Goal: Navigation & Orientation: Find specific page/section

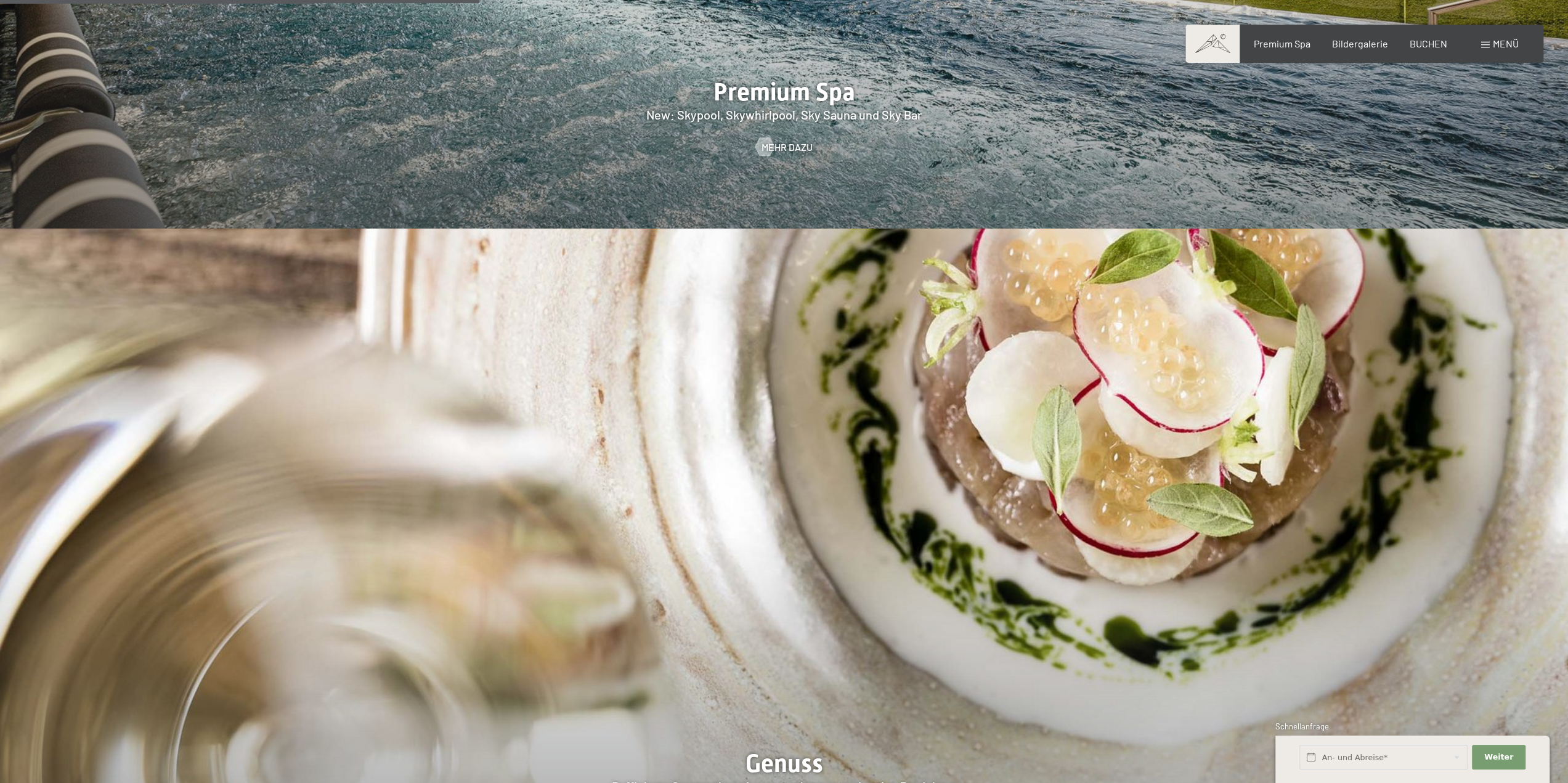
scroll to position [2464, 0]
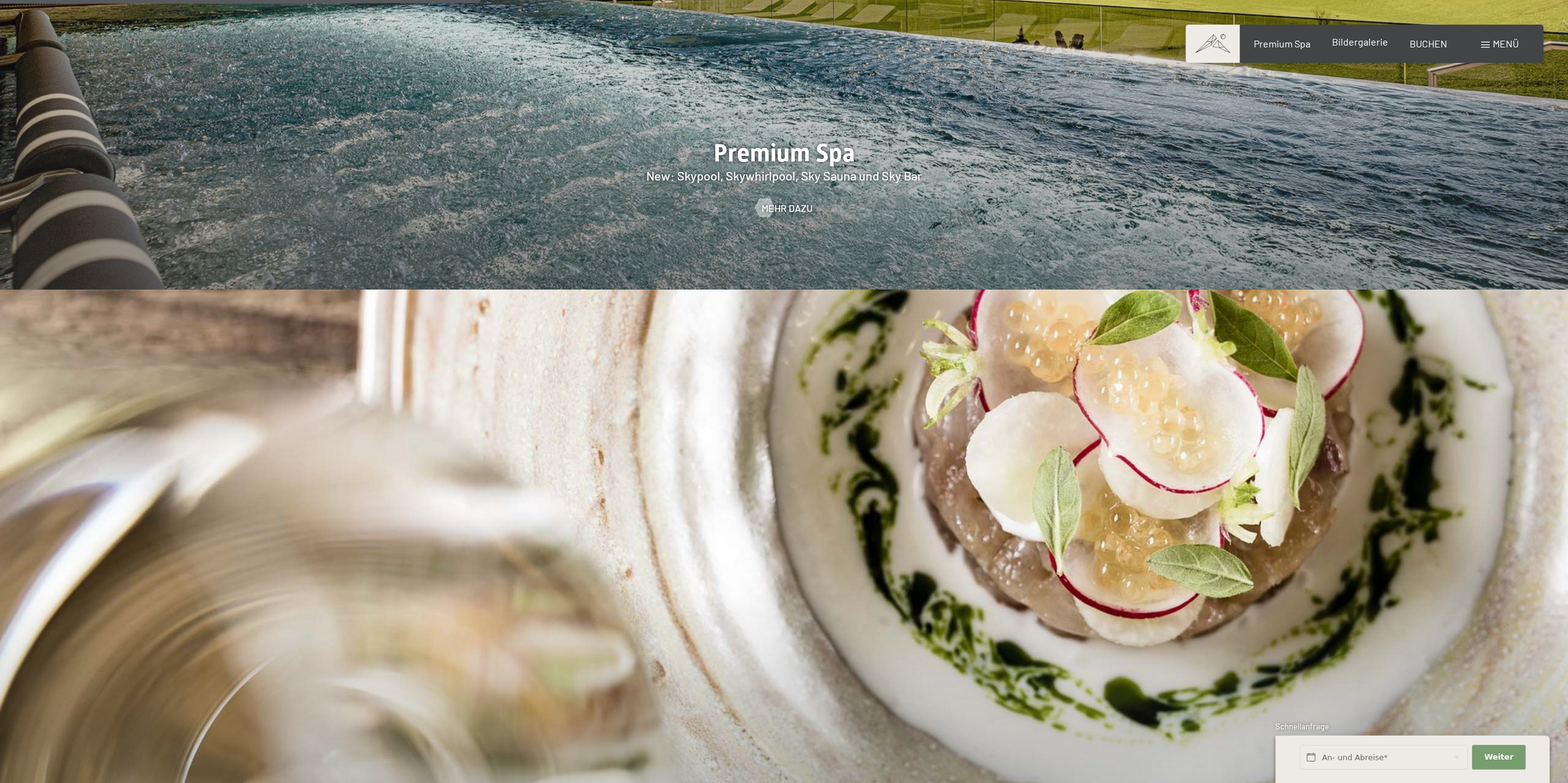
click at [1338, 45] on span "Bildergalerie" at bounding box center [1360, 41] width 56 height 12
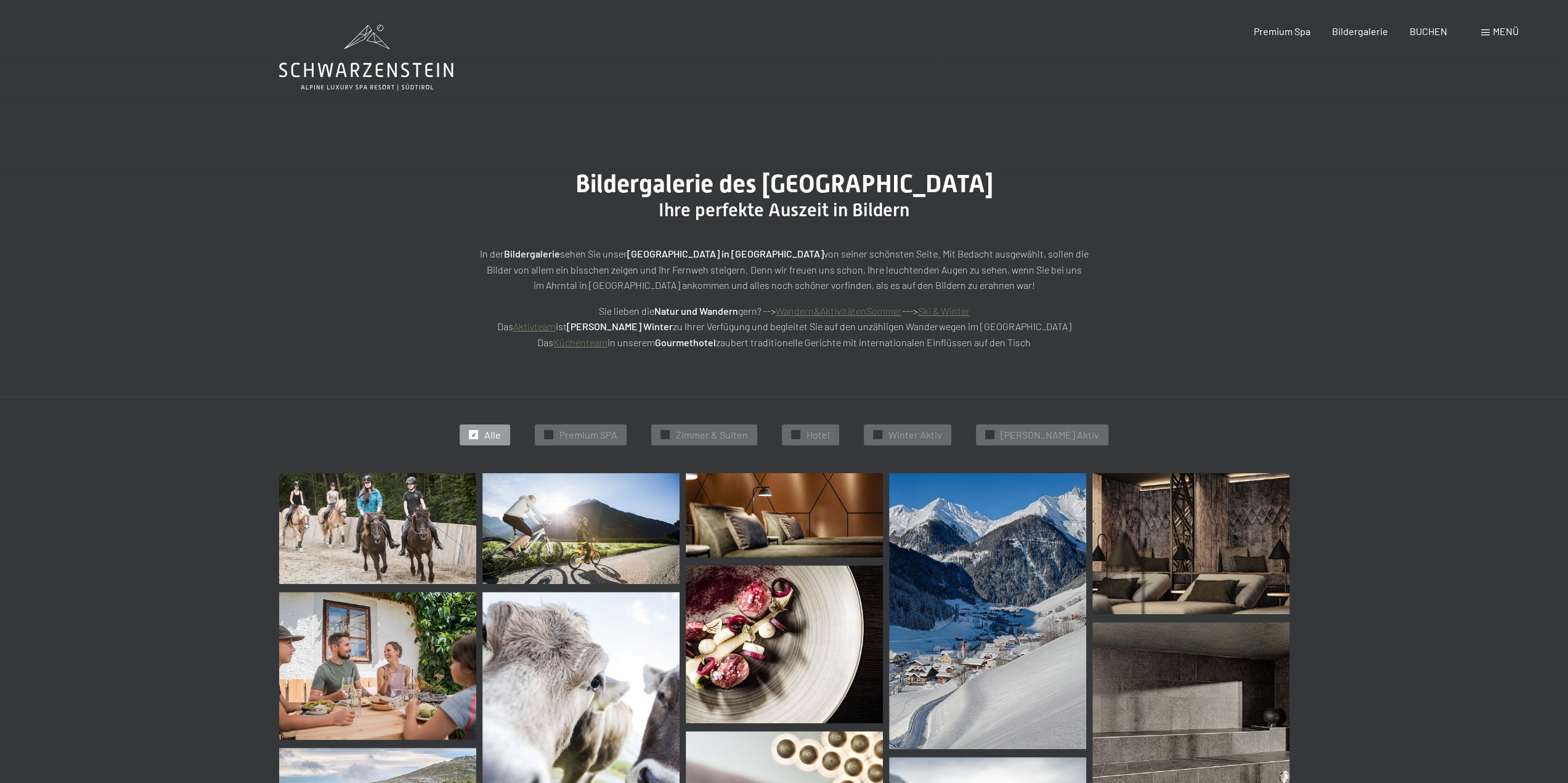
click at [359, 77] on icon at bounding box center [366, 57] width 174 height 66
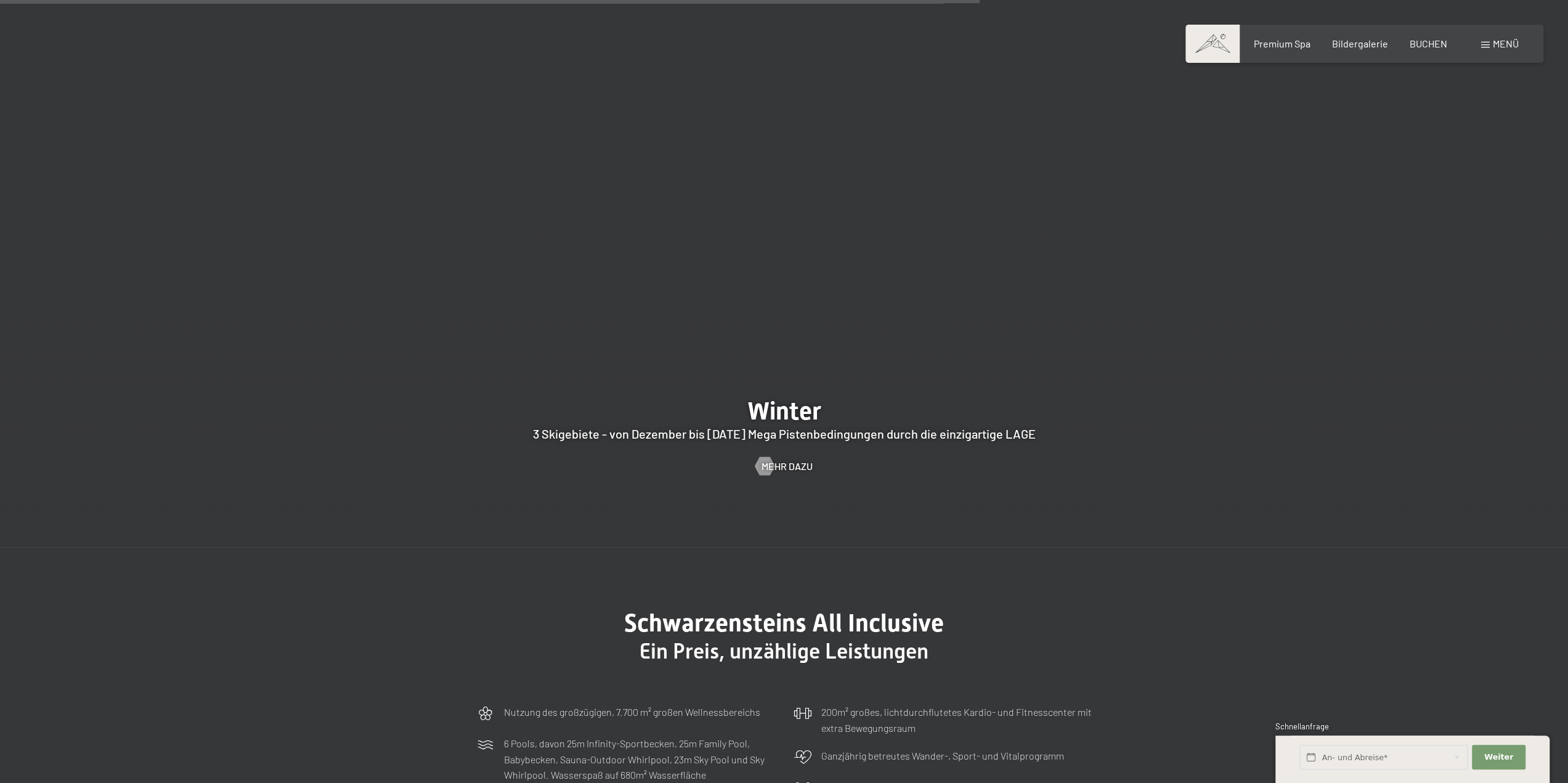
scroll to position [4683, 0]
